Goal: Find specific page/section: Find specific page/section

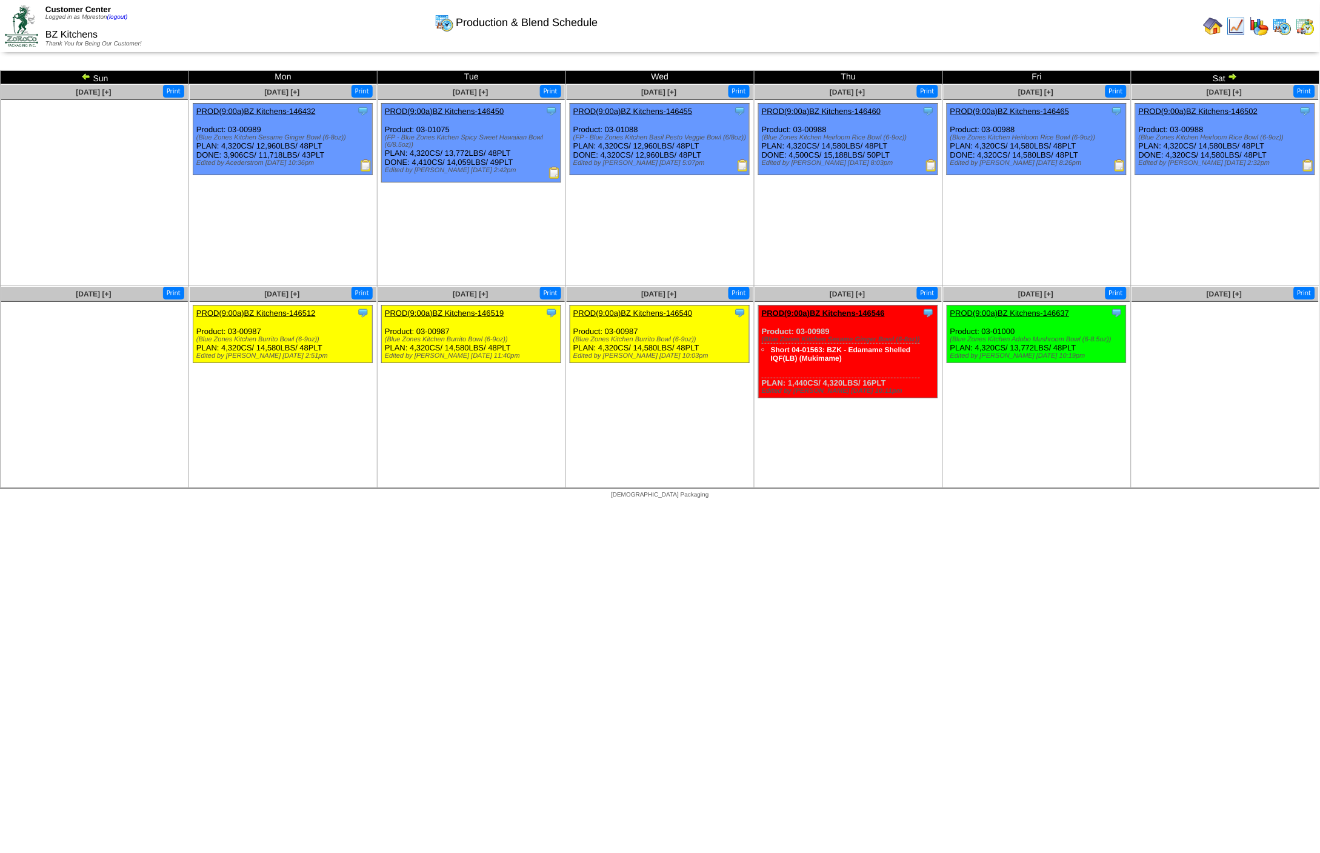
click at [83, 75] on img at bounding box center [86, 77] width 10 height 10
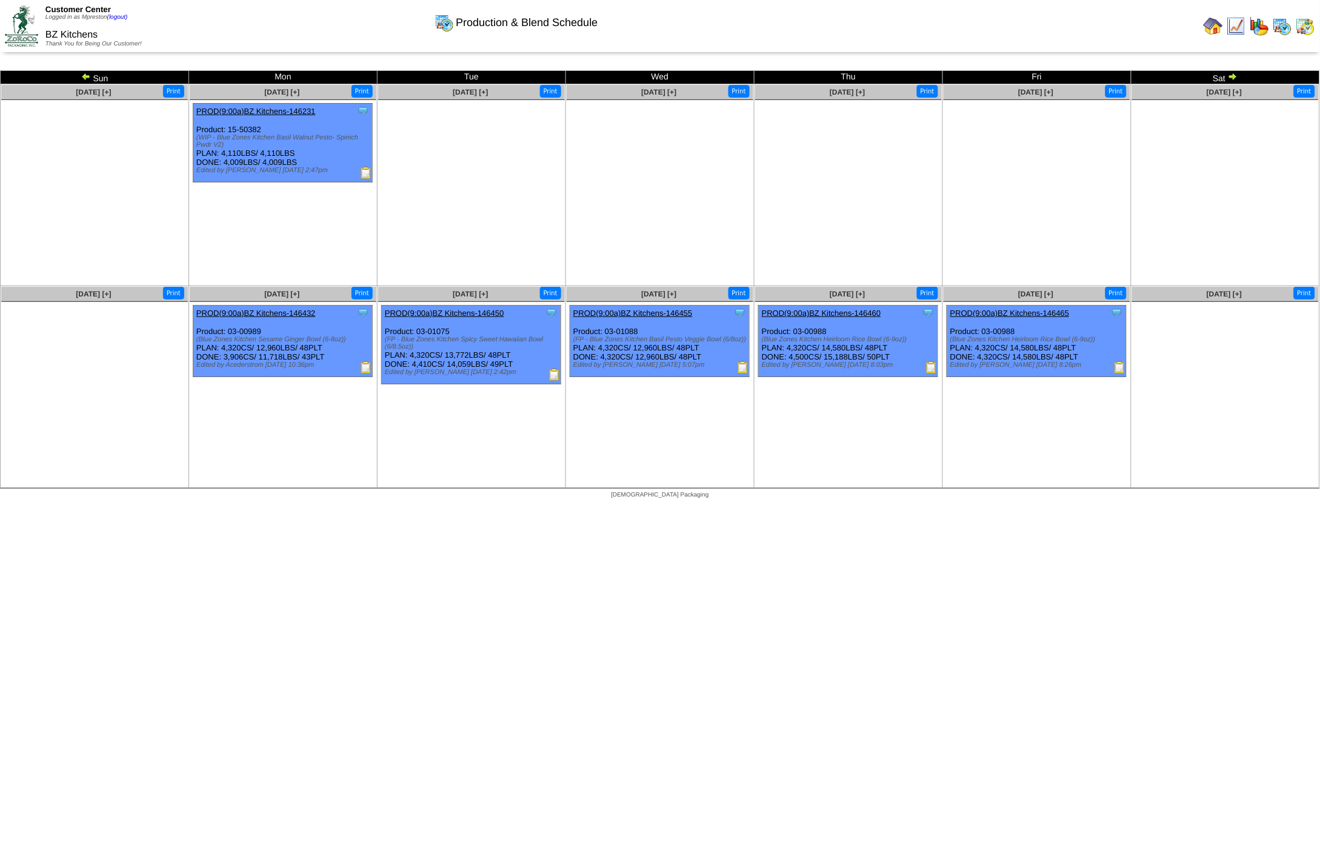
click at [83, 75] on img at bounding box center [86, 77] width 10 height 10
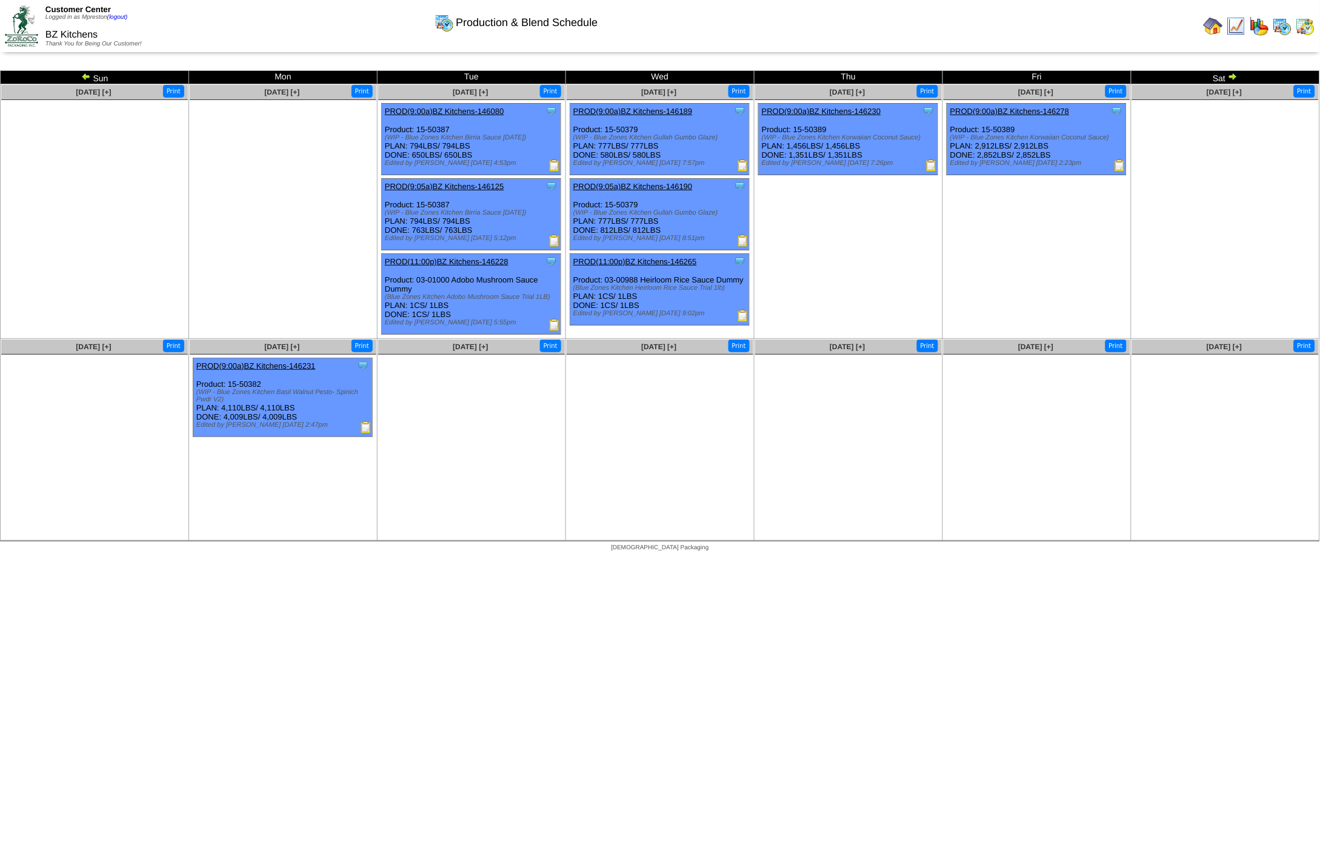
click at [1232, 76] on img at bounding box center [1233, 77] width 10 height 10
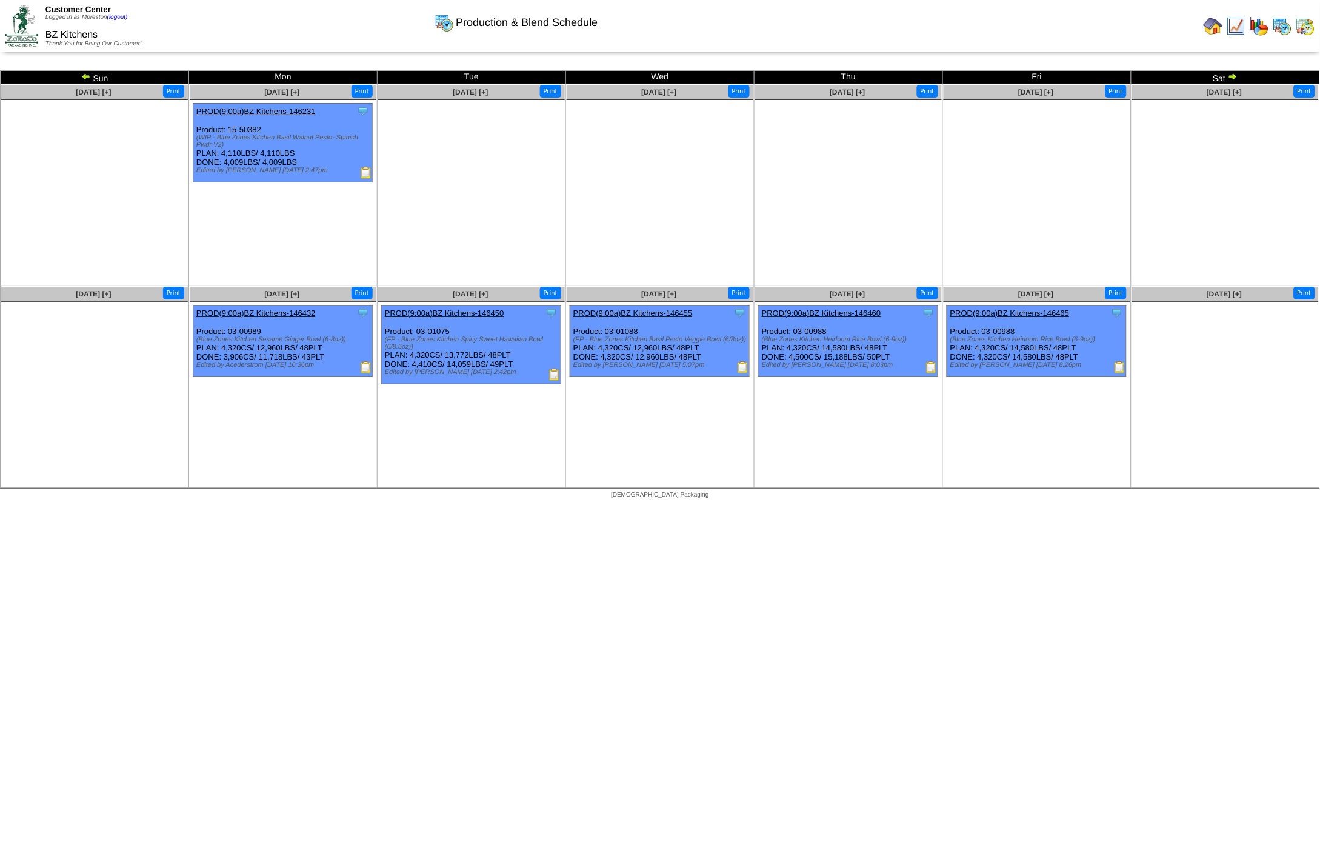
click at [85, 77] on img at bounding box center [86, 77] width 10 height 10
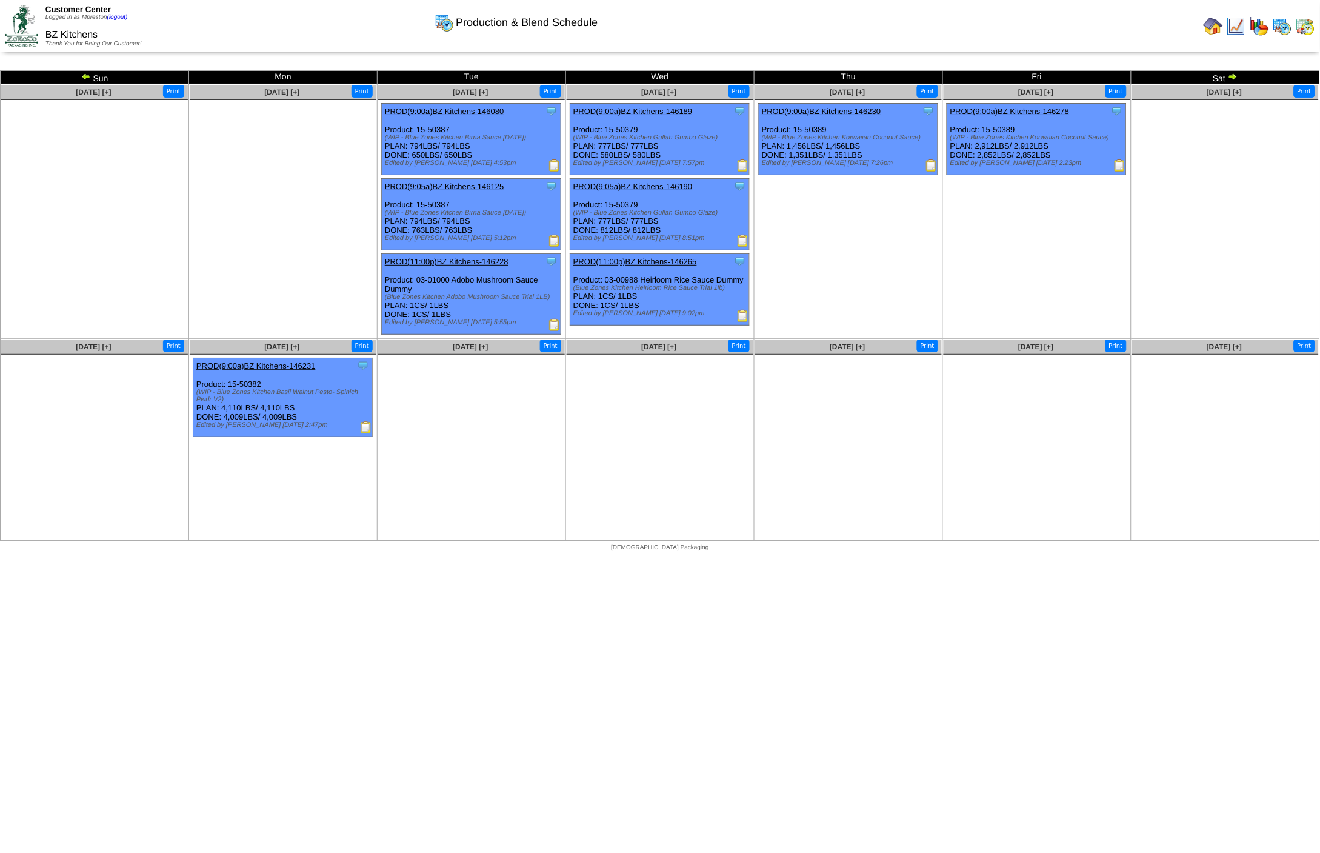
click at [1233, 75] on img at bounding box center [1233, 77] width 10 height 10
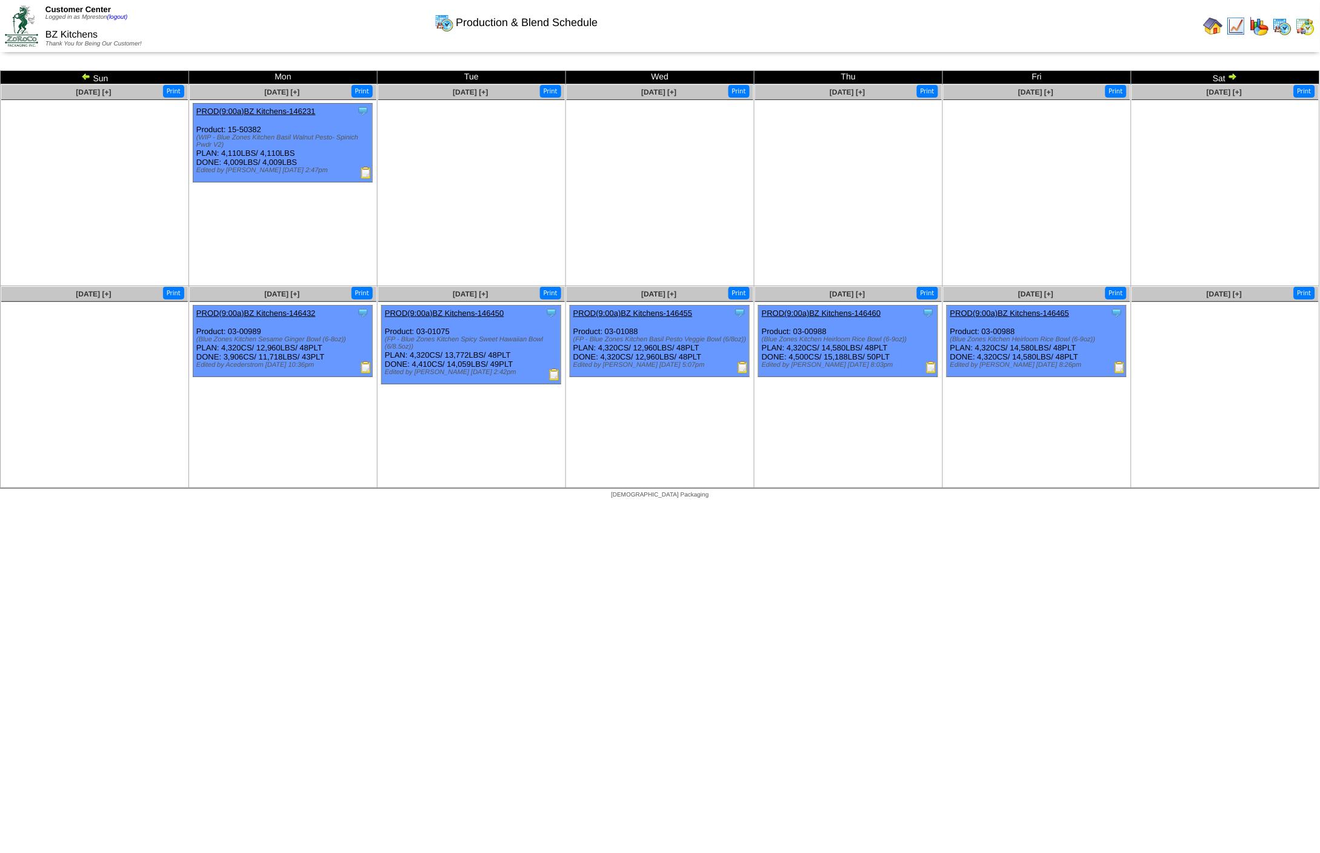
click at [1232, 72] on img at bounding box center [1233, 77] width 10 height 10
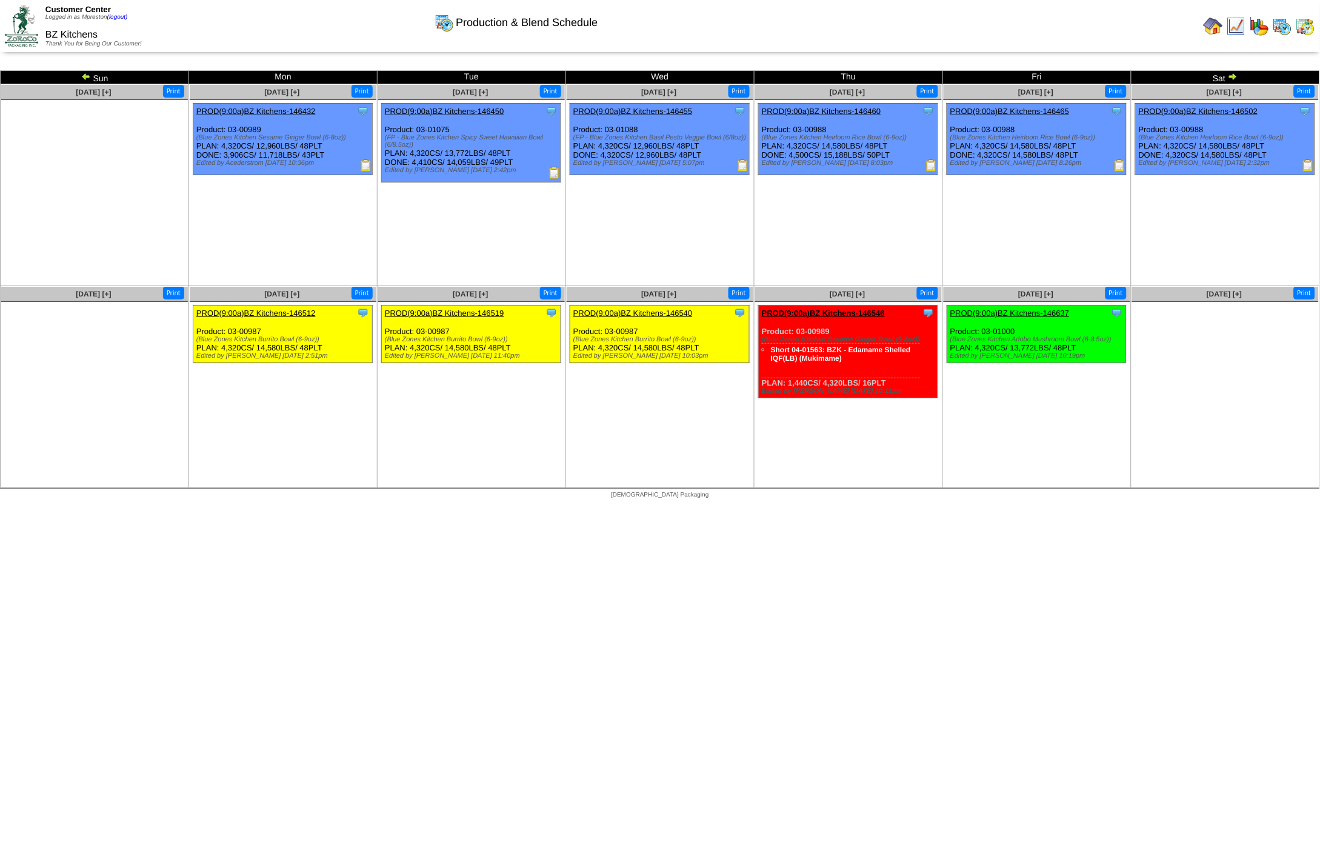
click at [1244, 27] on img at bounding box center [1236, 25] width 19 height 19
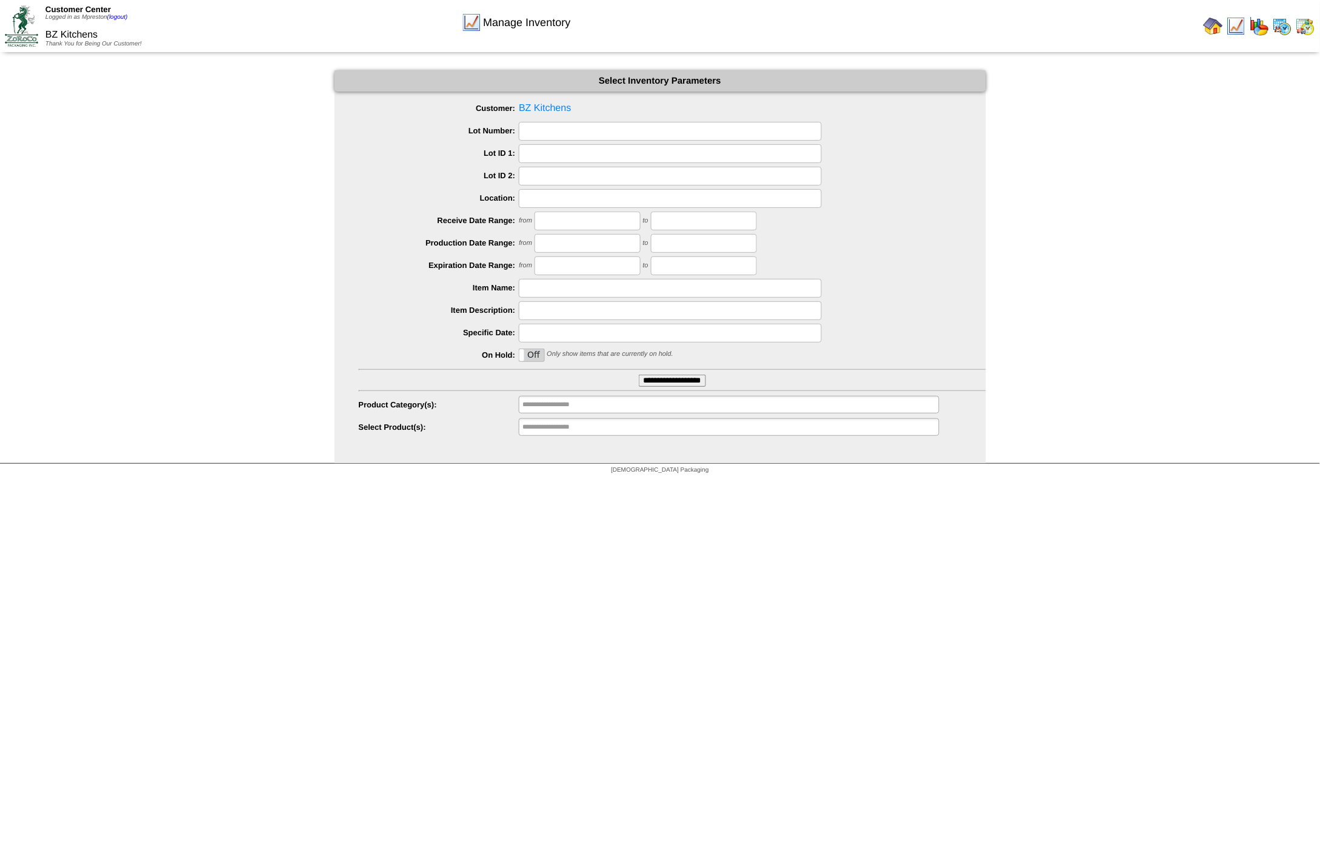
click at [659, 381] on input "**********" at bounding box center [672, 381] width 67 height 12
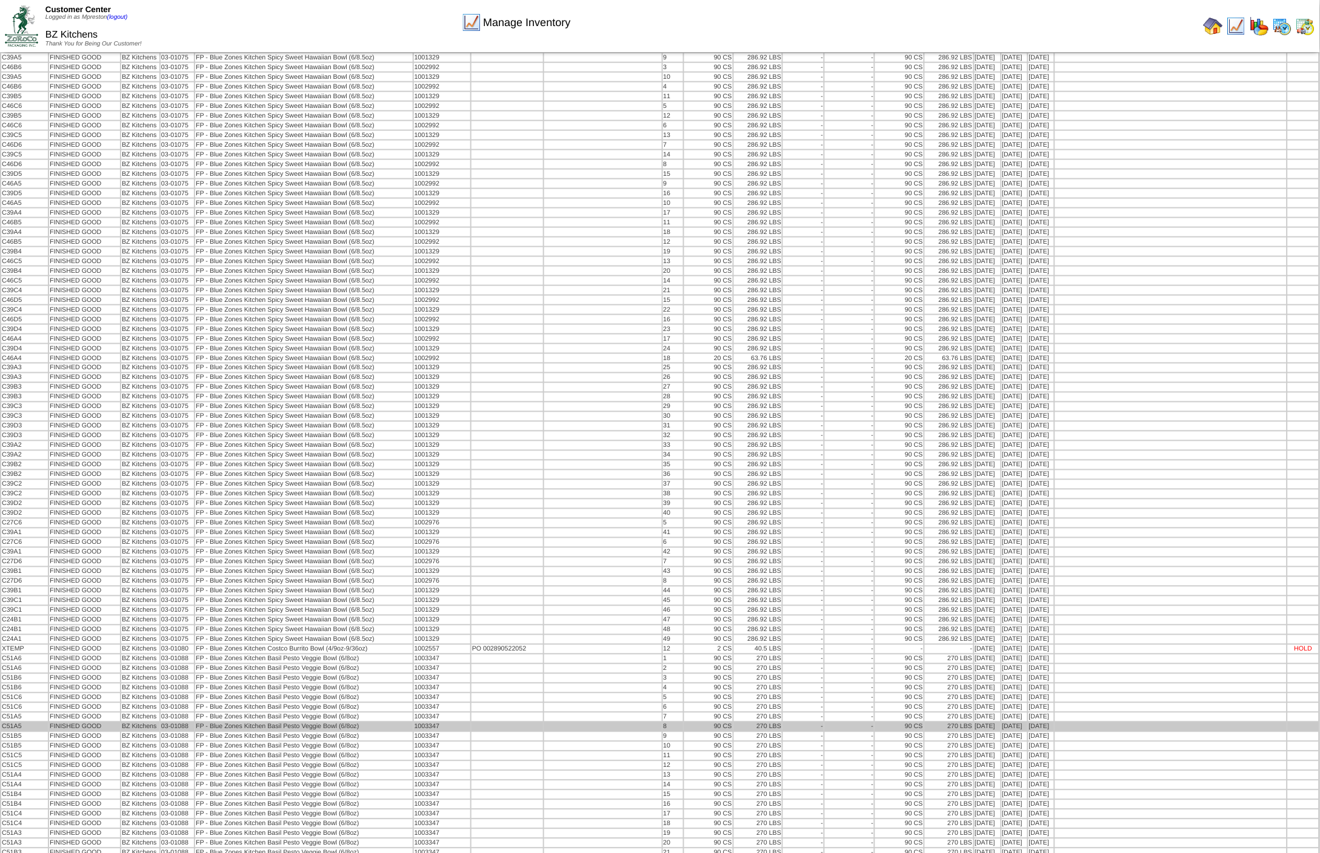
scroll to position [10686, 0]
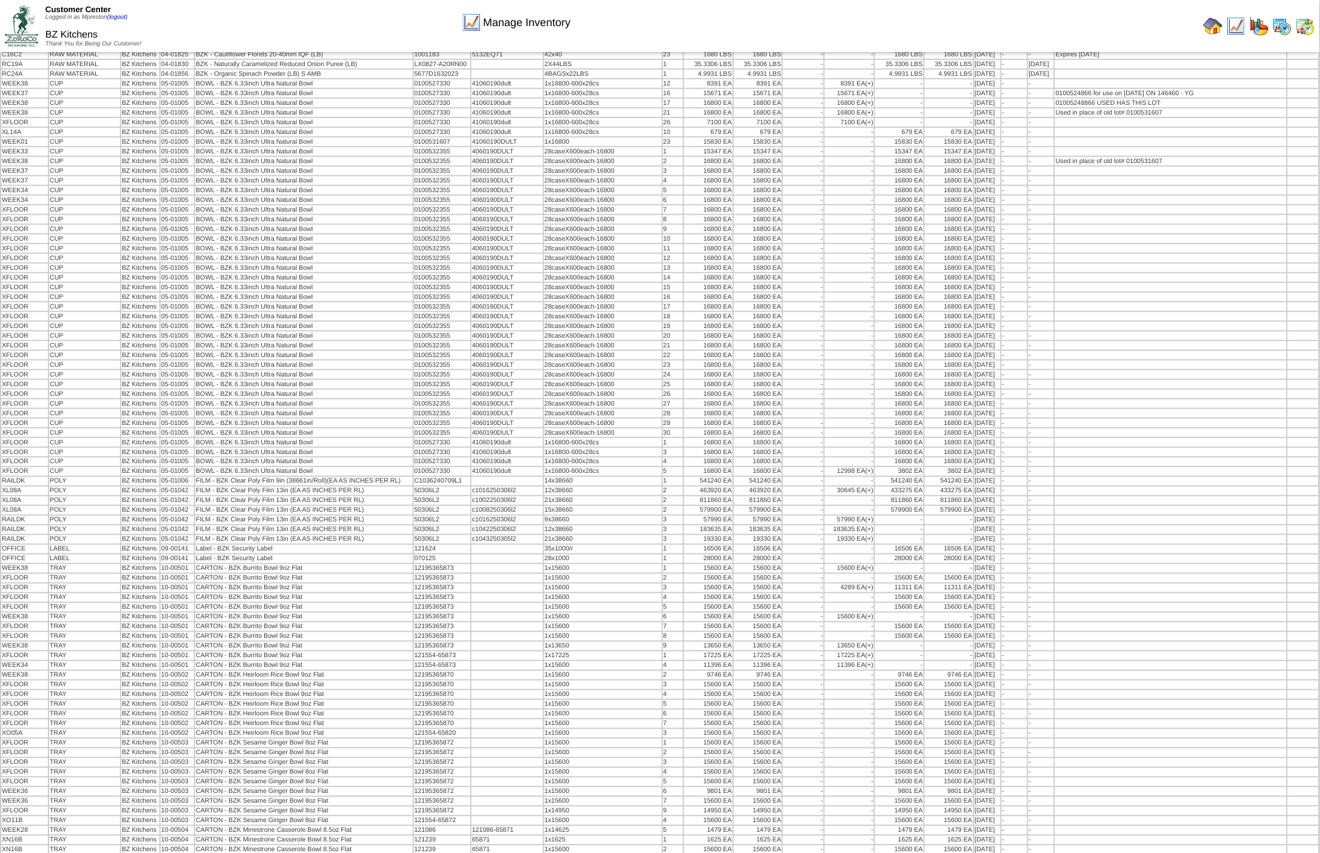
click at [23, 33] on img at bounding box center [21, 25] width 33 height 41
click at [1219, 25] on img at bounding box center [1213, 25] width 19 height 19
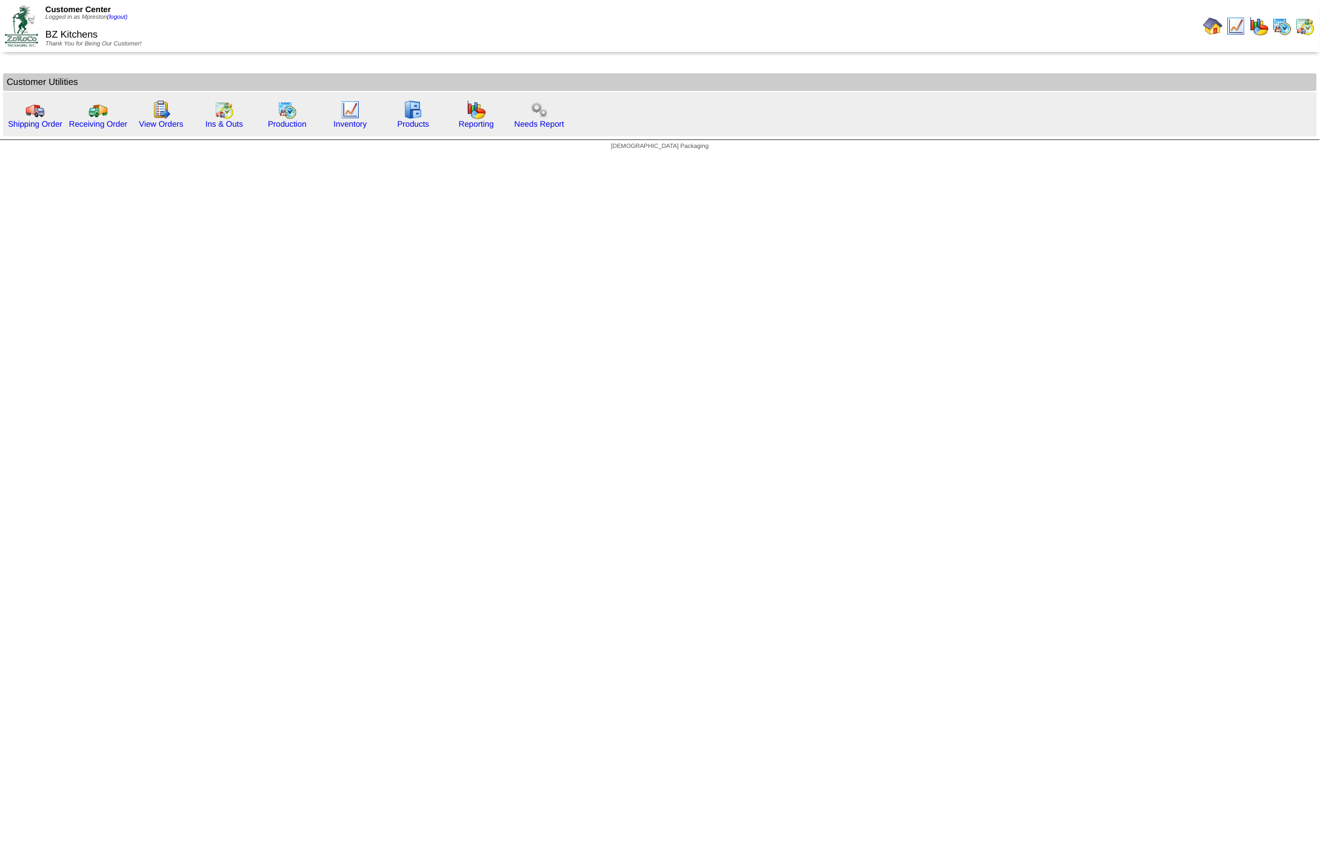
click at [1282, 28] on img at bounding box center [1282, 25] width 19 height 19
